Goal: Task Accomplishment & Management: Use online tool/utility

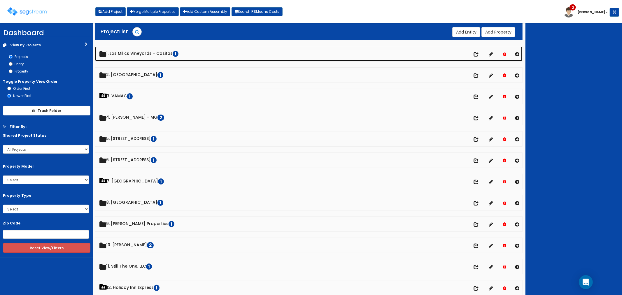
click at [150, 53] on link "1. Los Milics Vineyards - Casitas 1" at bounding box center [309, 53] width 428 height 15
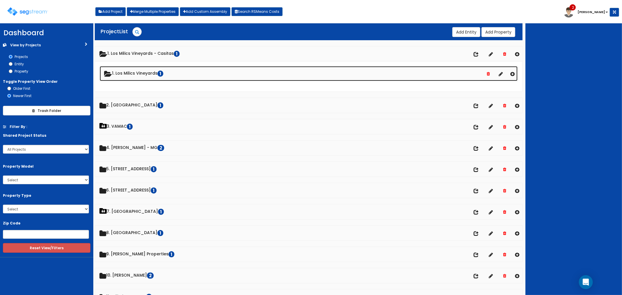
click at [132, 74] on link "1. Los Milics Vineyards 1" at bounding box center [309, 73] width 418 height 15
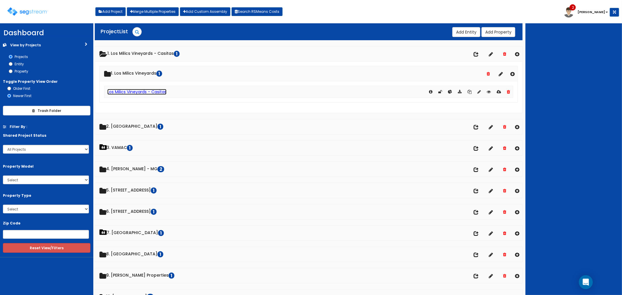
click at [132, 93] on link "Los Milics Vineyards - Casitas" at bounding box center [136, 92] width 59 height 6
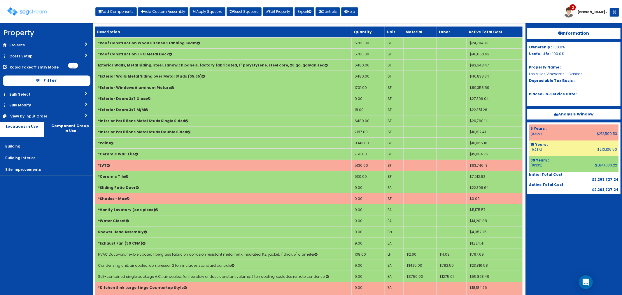
click at [37, 57] on link "Costs Setup" at bounding box center [46, 56] width 93 height 11
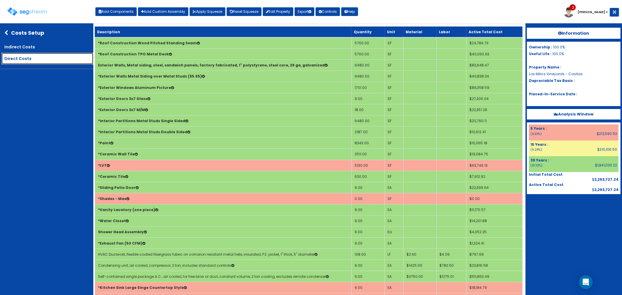
click at [30, 59] on link "Direct Costs" at bounding box center [47, 59] width 92 height 12
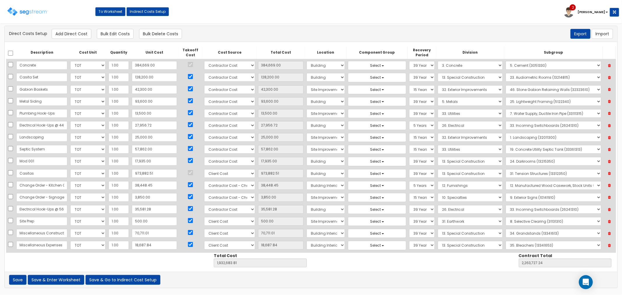
scroll to position [5, 0]
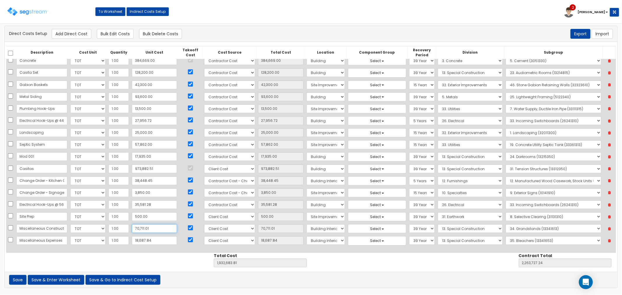
click at [146, 229] on input "70,711.01" at bounding box center [154, 228] width 45 height 9
type input "10"
type input "10.00"
type input "1,861,982.80"
type input "2,193,026.23"
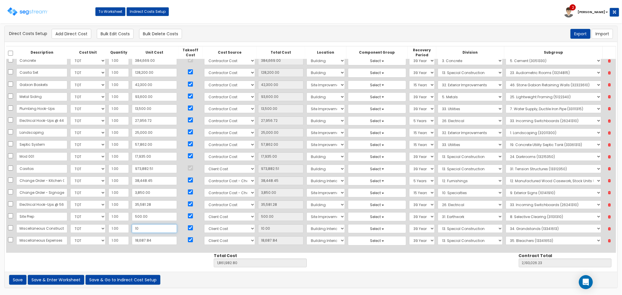
type input "103"
type input "103.00"
type input "1,862,075.80"
type input "2,193,119.23"
type input "1,031"
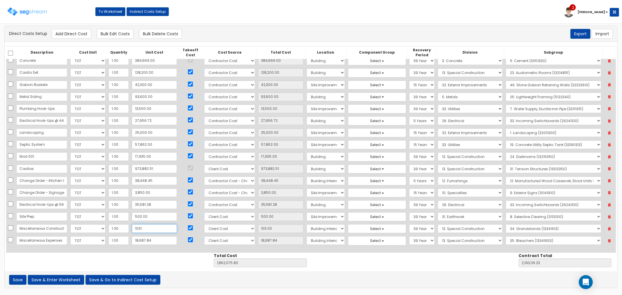
type input "1,031.00"
type input "1,863,003.80"
type input "2,194,047.23"
type input "10,312"
type input "10,312.00"
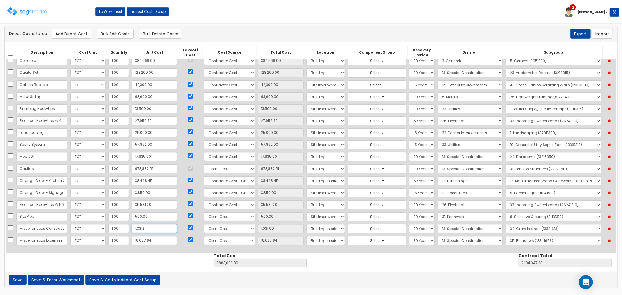
type input "1,872,284.80"
type input "2,203,328.23"
type input "10,312.5"
type input "10,312.50"
type input "1,872,285.30"
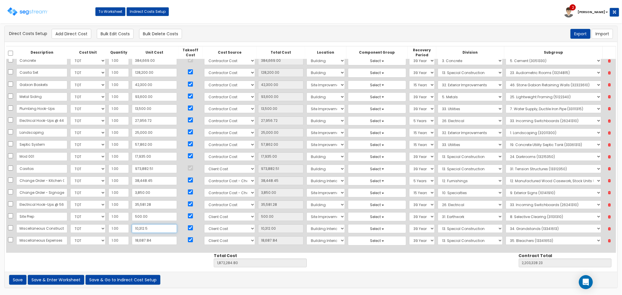
type input "2,203,328.73"
type input "10,312.5"
click at [59, 279] on button "Save & Enter Worksheet" at bounding box center [56, 280] width 57 height 10
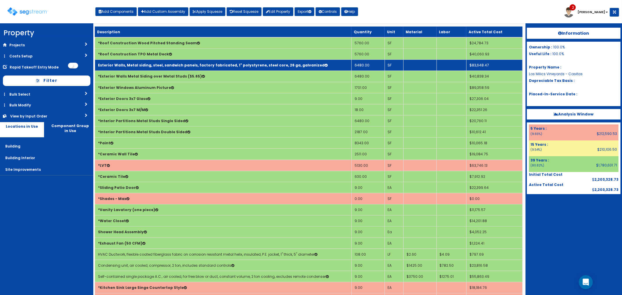
click at [155, 64] on b "Exterior Walls, Metal siding, steel, sandwich panels, factory fabricated, 1" po…" at bounding box center [211, 65] width 227 height 5
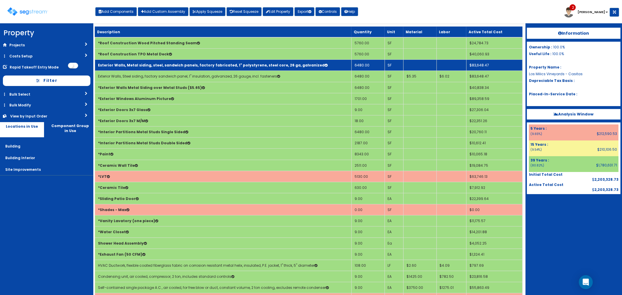
click at [368, 63] on td "6480.00" at bounding box center [368, 65] width 33 height 11
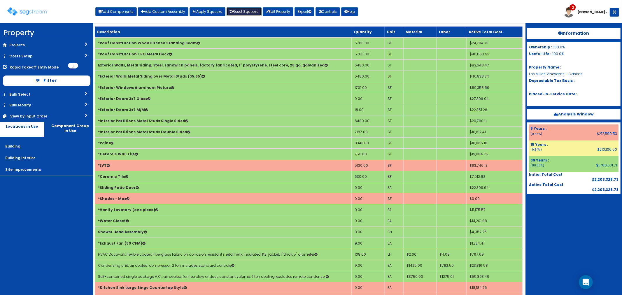
click at [247, 11] on link "Reset Squeeze" at bounding box center [244, 11] width 35 height 9
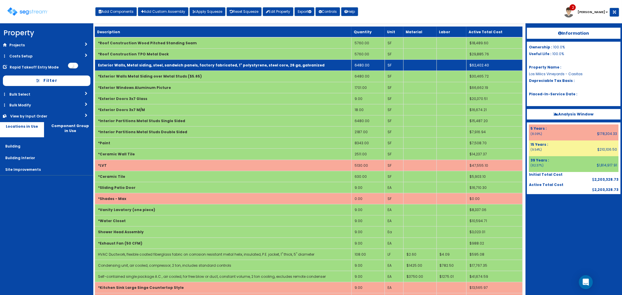
drag, startPoint x: 370, startPoint y: 62, endPoint x: 374, endPoint y: 68, distance: 7.5
click at [370, 62] on td "6480.00" at bounding box center [368, 65] width 33 height 11
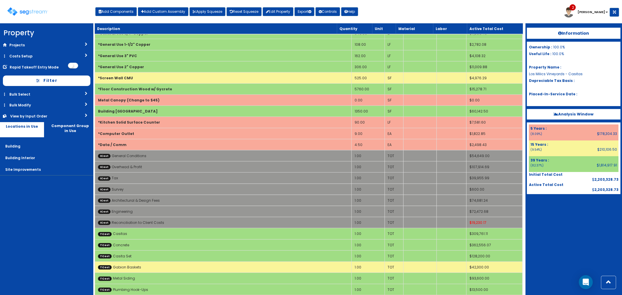
scroll to position [454, 0]
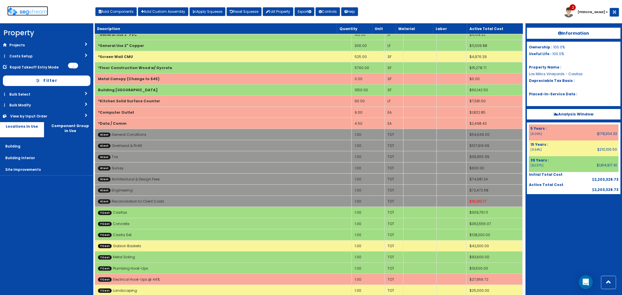
click at [28, 10] on img at bounding box center [27, 11] width 41 height 8
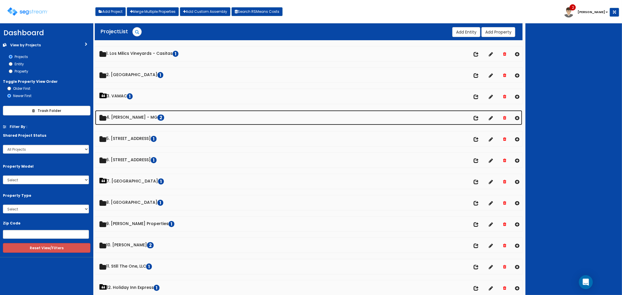
click at [124, 117] on link "4. [PERSON_NAME] - MG 2" at bounding box center [309, 117] width 428 height 15
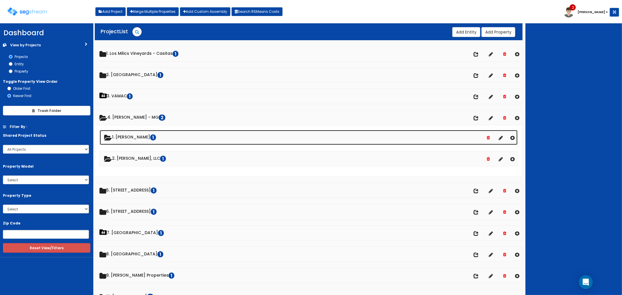
click at [131, 135] on link "1. [PERSON_NAME] 1" at bounding box center [309, 137] width 418 height 15
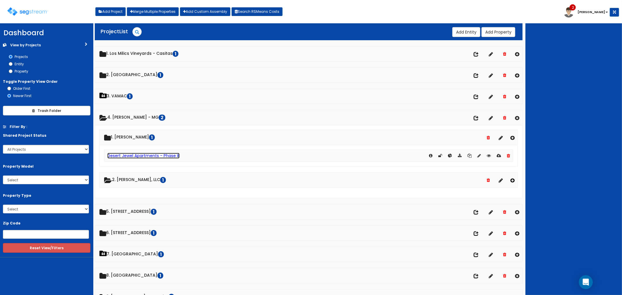
click at [124, 156] on link "Desert Jewel Apartments - Phase III" at bounding box center [143, 156] width 72 height 6
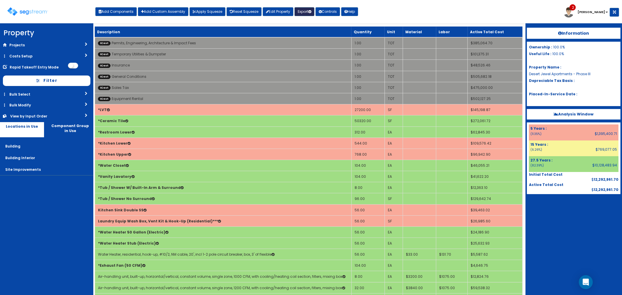
click at [308, 12] on button "Export" at bounding box center [305, 11] width 20 height 9
click at [330, 43] on link "Final Report(pdf)" at bounding box center [324, 42] width 58 height 12
